Goal: Subscribe to service/newsletter

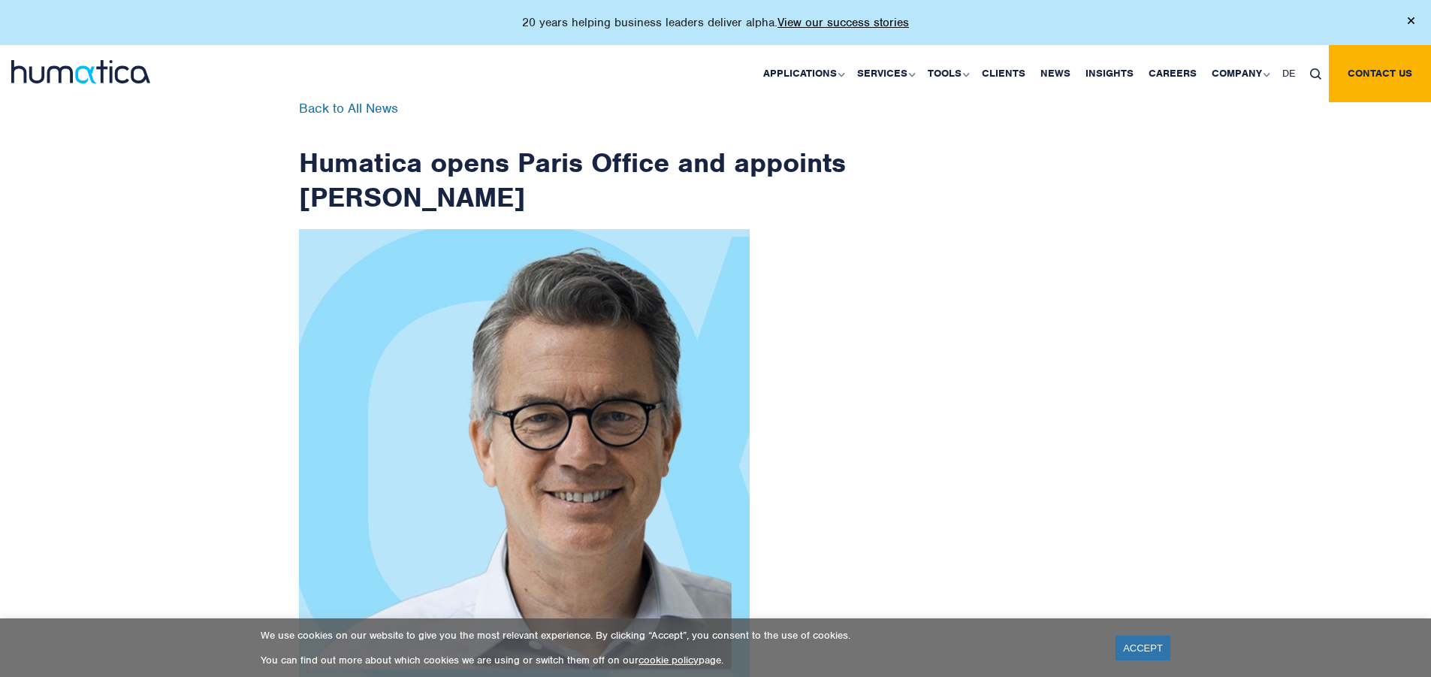
scroll to position [2397, 0]
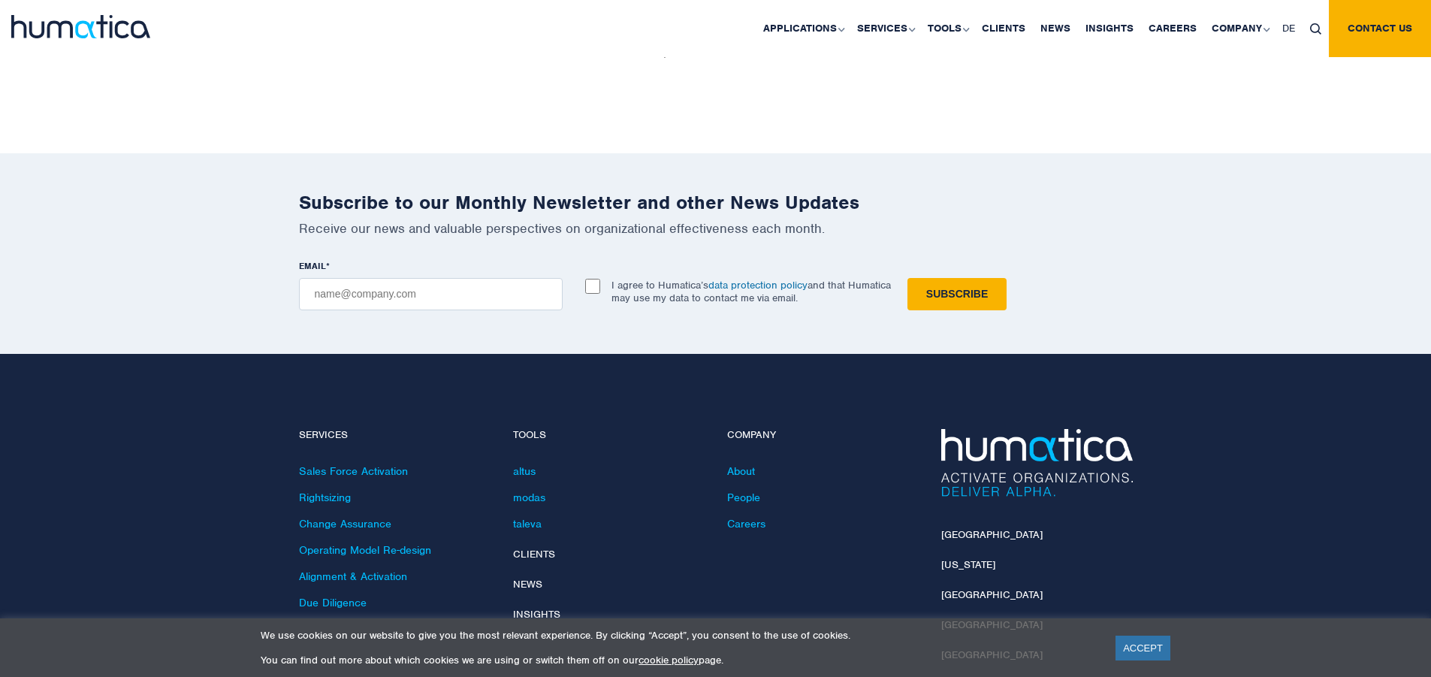
checkbox input "true"
type input "[EMAIL_ADDRESS][DOMAIN_NAME]"
click at [908, 278] on input "Subscribe" at bounding box center [957, 294] width 99 height 32
